Goal: Check status: Check status

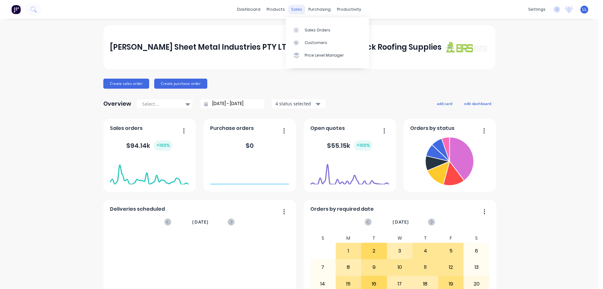
click at [291, 11] on div "sales" at bounding box center [296, 9] width 17 height 9
click at [322, 30] on div "Sales Orders" at bounding box center [318, 30] width 26 height 6
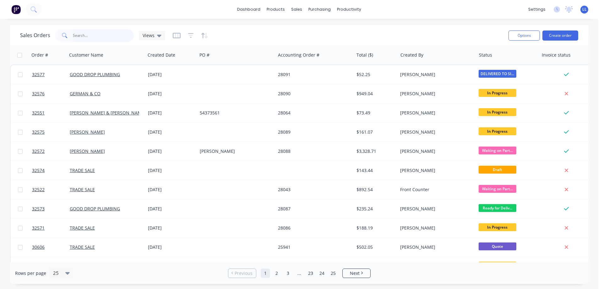
click at [86, 36] on input "text" at bounding box center [103, 35] width 61 height 13
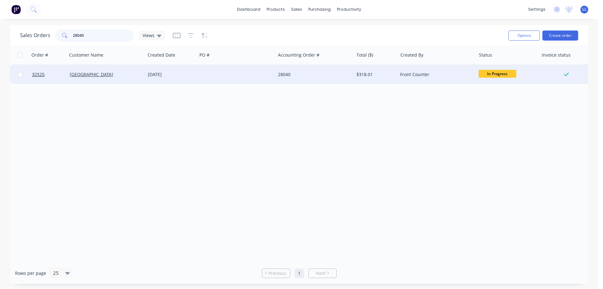
type input "28040"
click at [234, 79] on div at bounding box center [236, 74] width 78 height 19
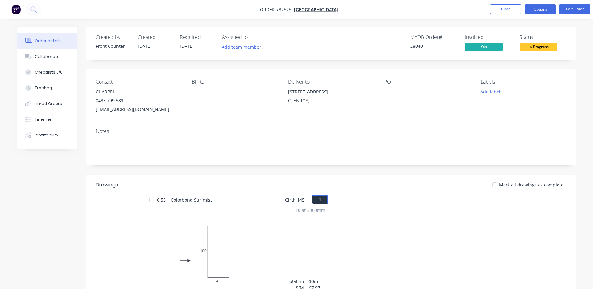
click at [525, 10] on button "Options" at bounding box center [540, 9] width 31 height 10
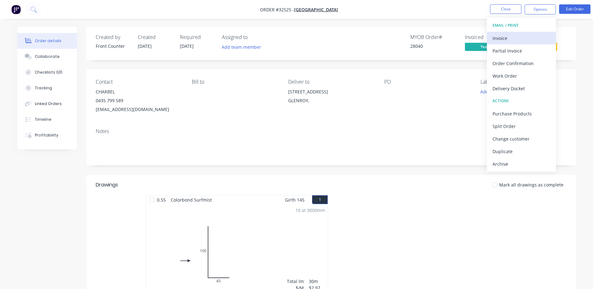
click at [505, 39] on div "Invoice" at bounding box center [522, 38] width 58 height 9
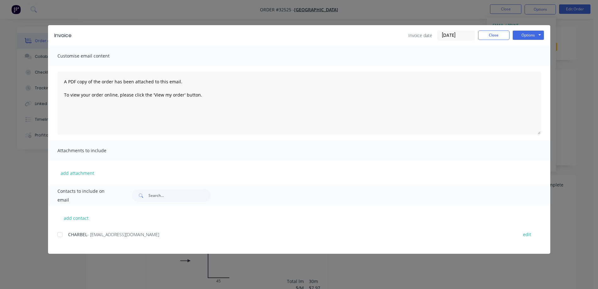
click at [61, 234] on div at bounding box center [60, 234] width 13 height 13
click at [532, 32] on button "Options" at bounding box center [528, 34] width 31 height 9
click at [527, 66] on button "Email" at bounding box center [533, 67] width 40 height 10
click at [495, 35] on button "Close" at bounding box center [493, 34] width 31 height 9
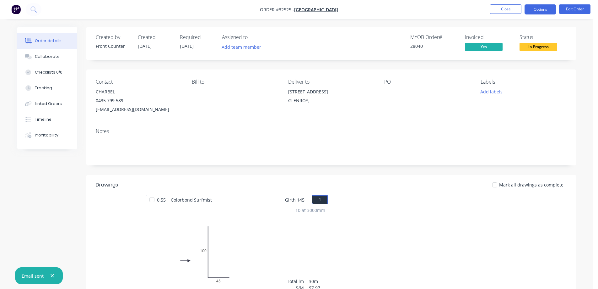
click at [532, 11] on button "Options" at bounding box center [540, 9] width 31 height 10
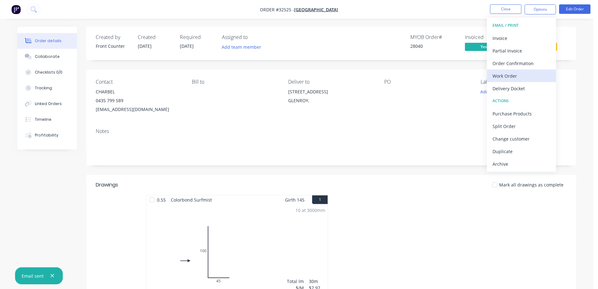
click at [502, 75] on div "Work Order" at bounding box center [522, 75] width 58 height 9
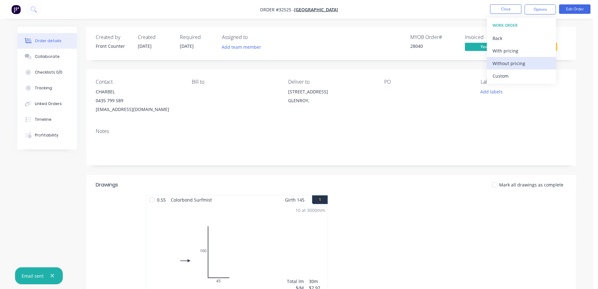
click at [511, 63] on div "Without pricing" at bounding box center [522, 63] width 58 height 9
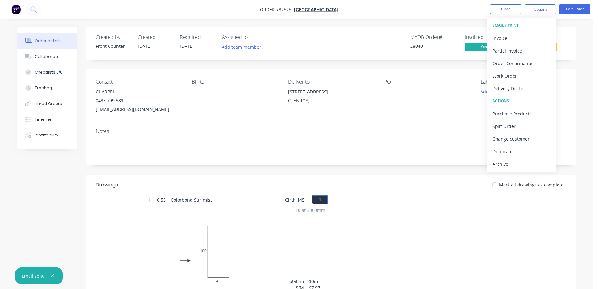
drag, startPoint x: 467, startPoint y: 64, endPoint x: 484, endPoint y: 61, distance: 16.6
click at [467, 62] on div "Created by Front Counter Created [DATE] Required [DATE] Assigned to Add team me…" at bounding box center [331, 225] width 490 height 396
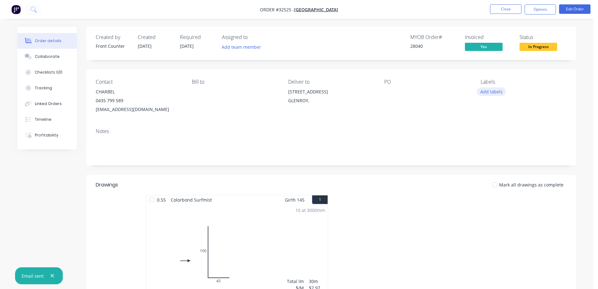
click at [488, 93] on button "Add labels" at bounding box center [491, 91] width 29 height 8
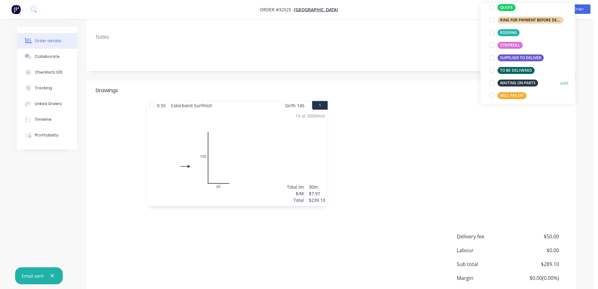
scroll to position [264, 0]
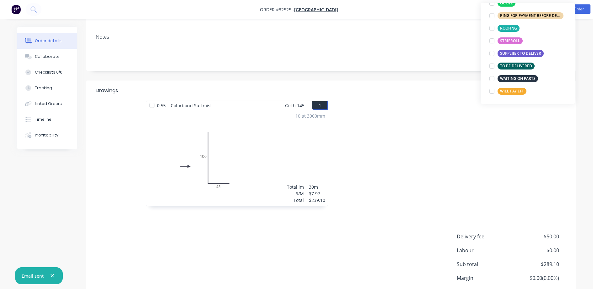
drag, startPoint x: 514, startPoint y: 91, endPoint x: 505, endPoint y: 91, distance: 9.1
click at [514, 90] on div "WILL PAY EFT" at bounding box center [512, 91] width 29 height 7
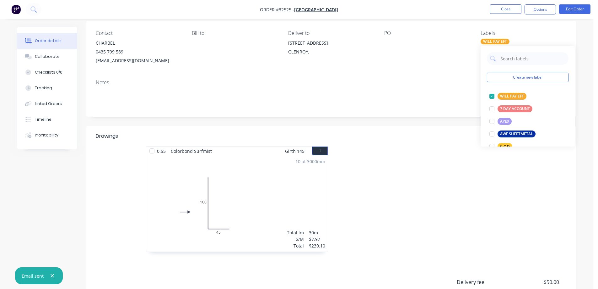
scroll to position [0, 0]
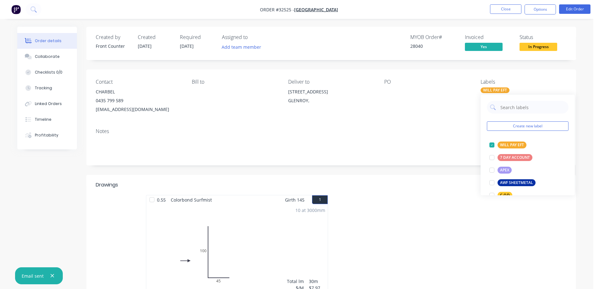
click at [415, 109] on div "PO" at bounding box center [427, 96] width 86 height 35
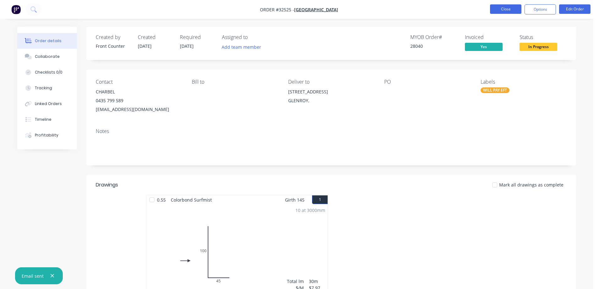
click at [512, 10] on button "Close" at bounding box center [505, 8] width 31 height 9
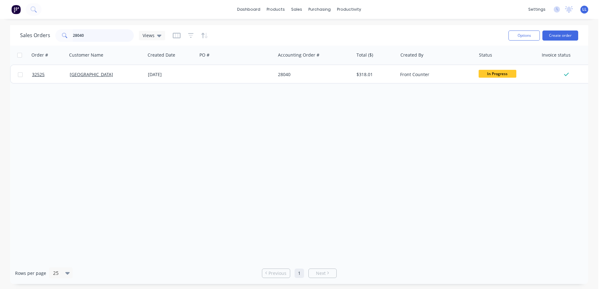
click at [97, 36] on input "28040" at bounding box center [103, 35] width 61 height 13
type input "2"
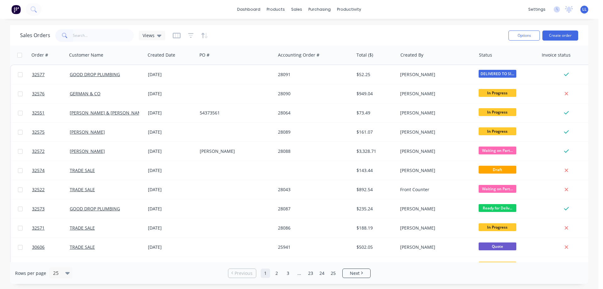
click at [13, 8] on img at bounding box center [15, 9] width 9 height 9
